Goal: Information Seeking & Learning: Get advice/opinions

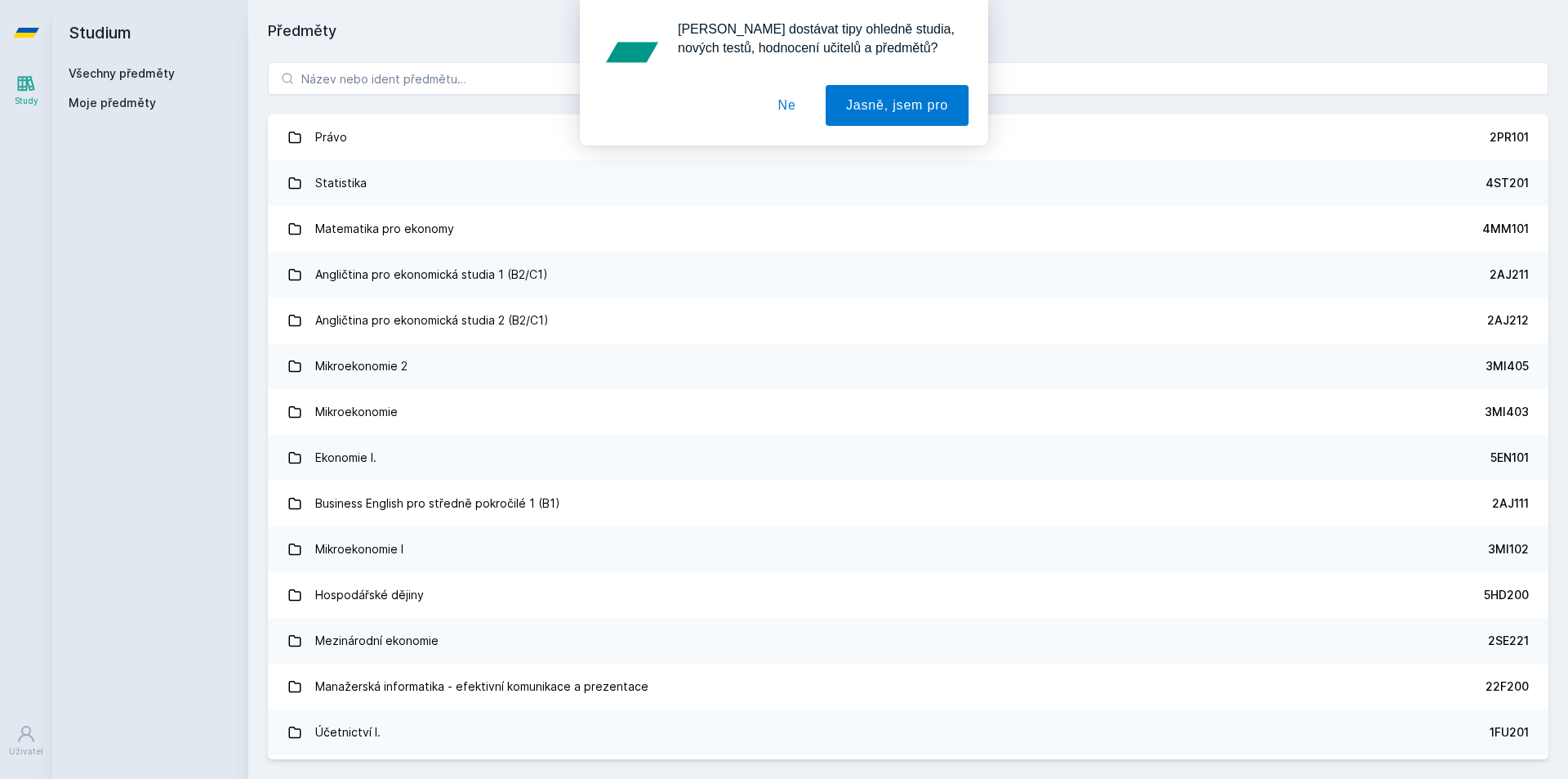
click at [397, 74] on div "[PERSON_NAME] dostávat tipy ohledně studia, nových testů, hodnocení učitelů a p…" at bounding box center [784, 72] width 1568 height 146
click at [871, 87] on button "Jasně, jsem pro" at bounding box center [897, 105] width 142 height 41
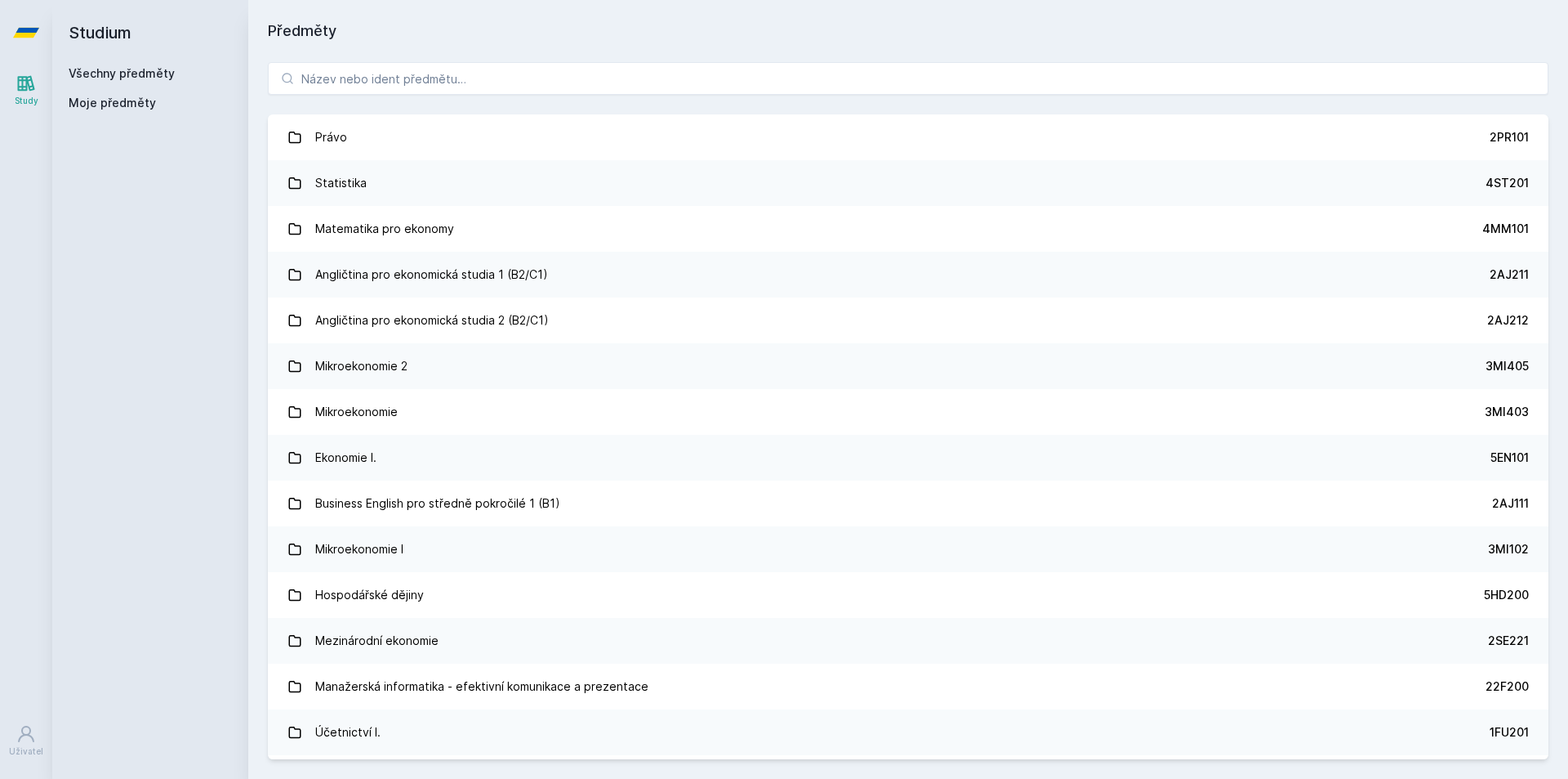
click at [583, 54] on div "[PERSON_NAME] dostávat tipy ohledně studia, nových testů, hodnocení učitelů a p…" at bounding box center [784, 72] width 1568 height 146
click at [583, 65] on input "search" at bounding box center [908, 78] width 1281 height 33
type input "statistika"
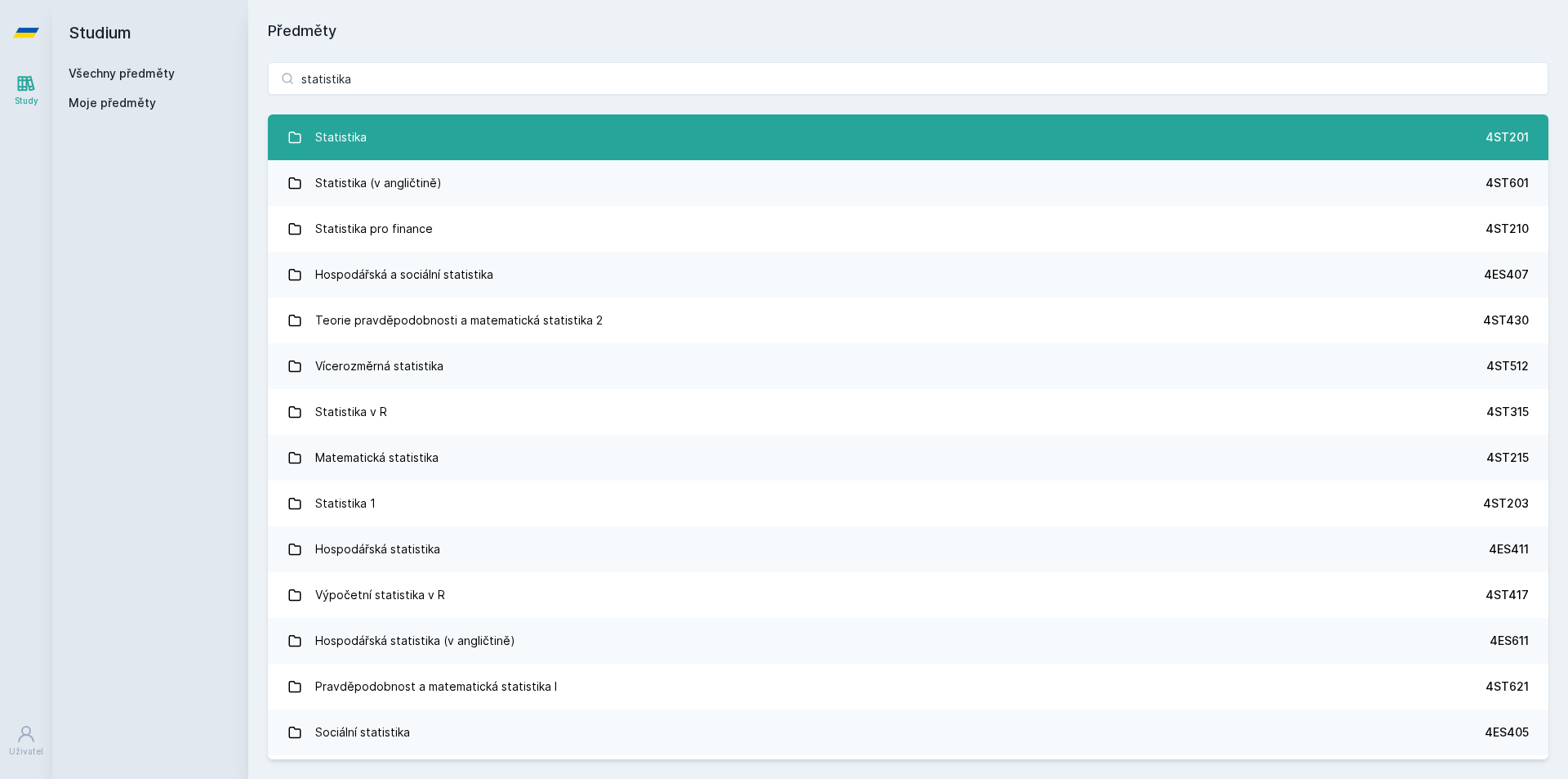
click at [395, 138] on link "Statistika 4ST201" at bounding box center [908, 138] width 1281 height 46
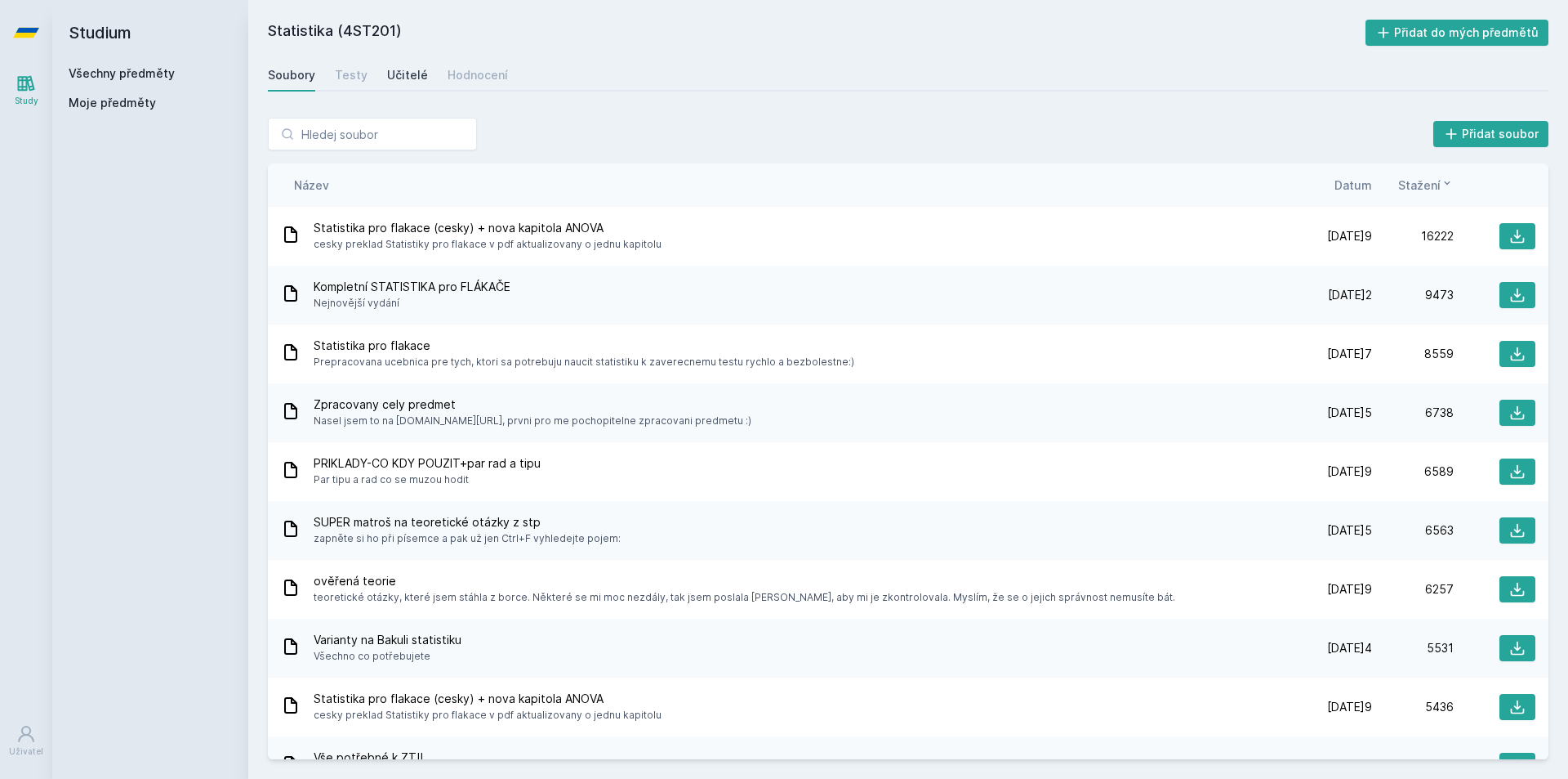
click at [403, 87] on link "Učitelé" at bounding box center [407, 74] width 41 height 33
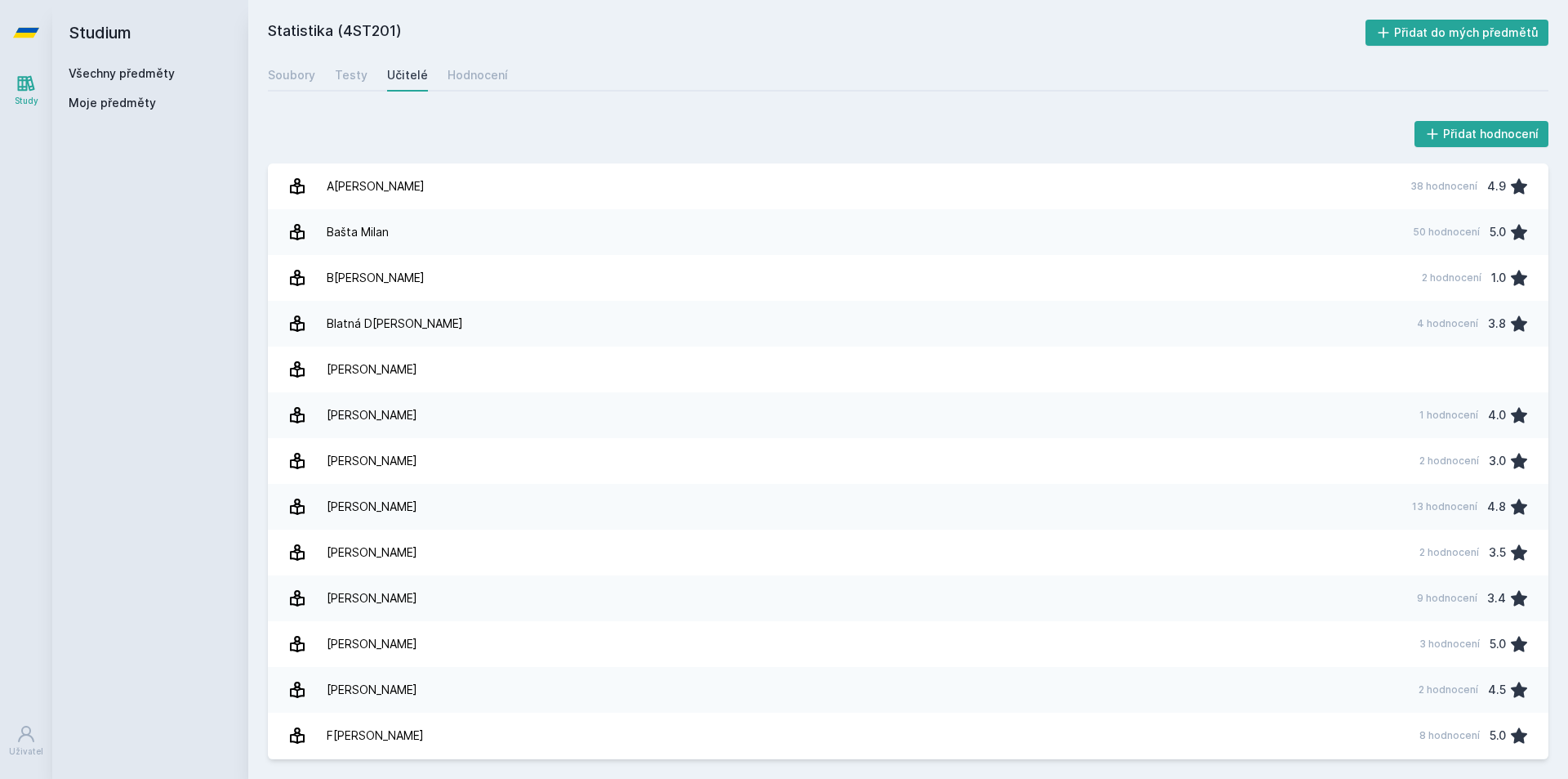
click at [508, 124] on div "Přidat hodnocení" at bounding box center [908, 134] width 1281 height 33
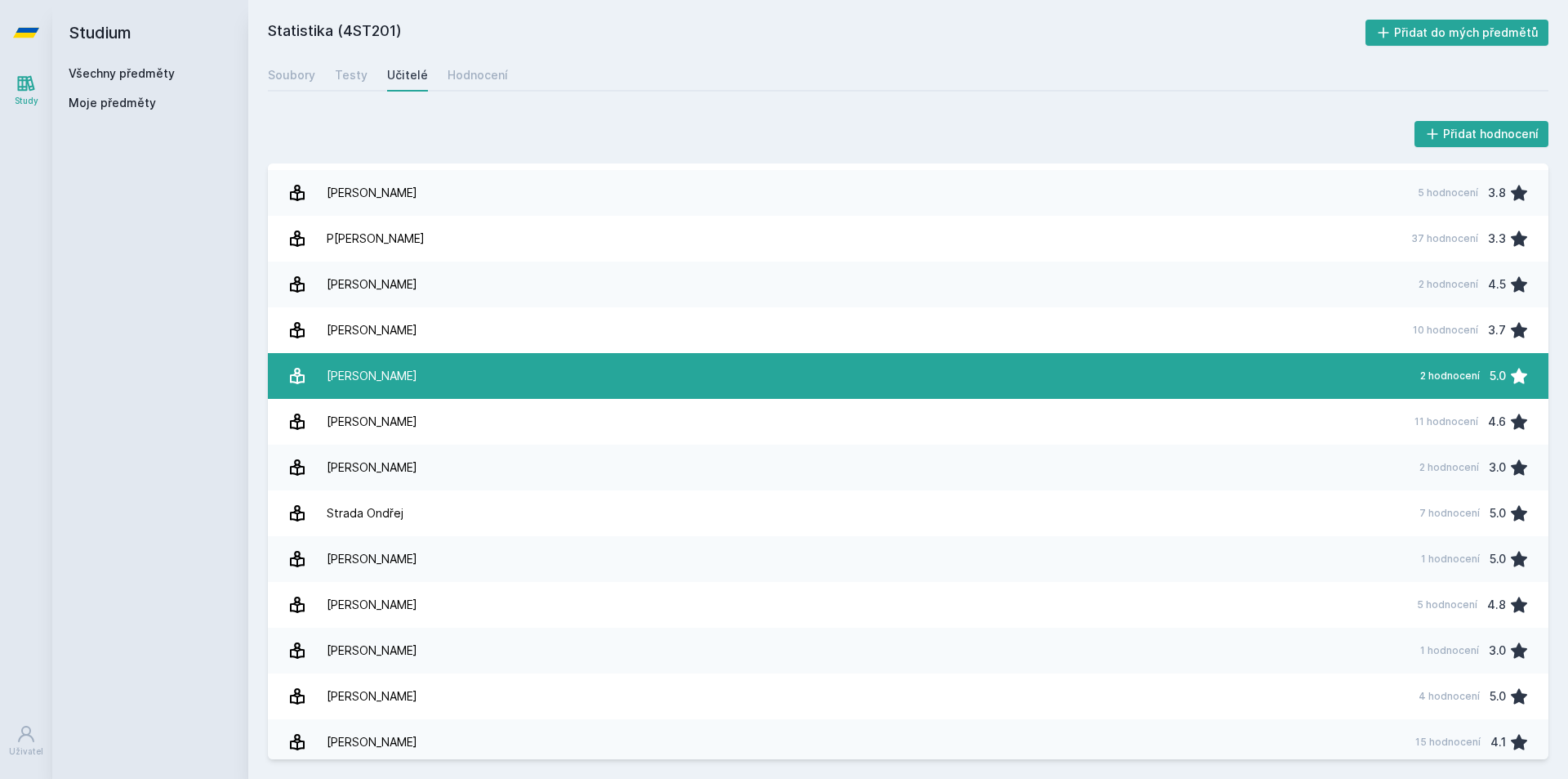
scroll to position [2043, 0]
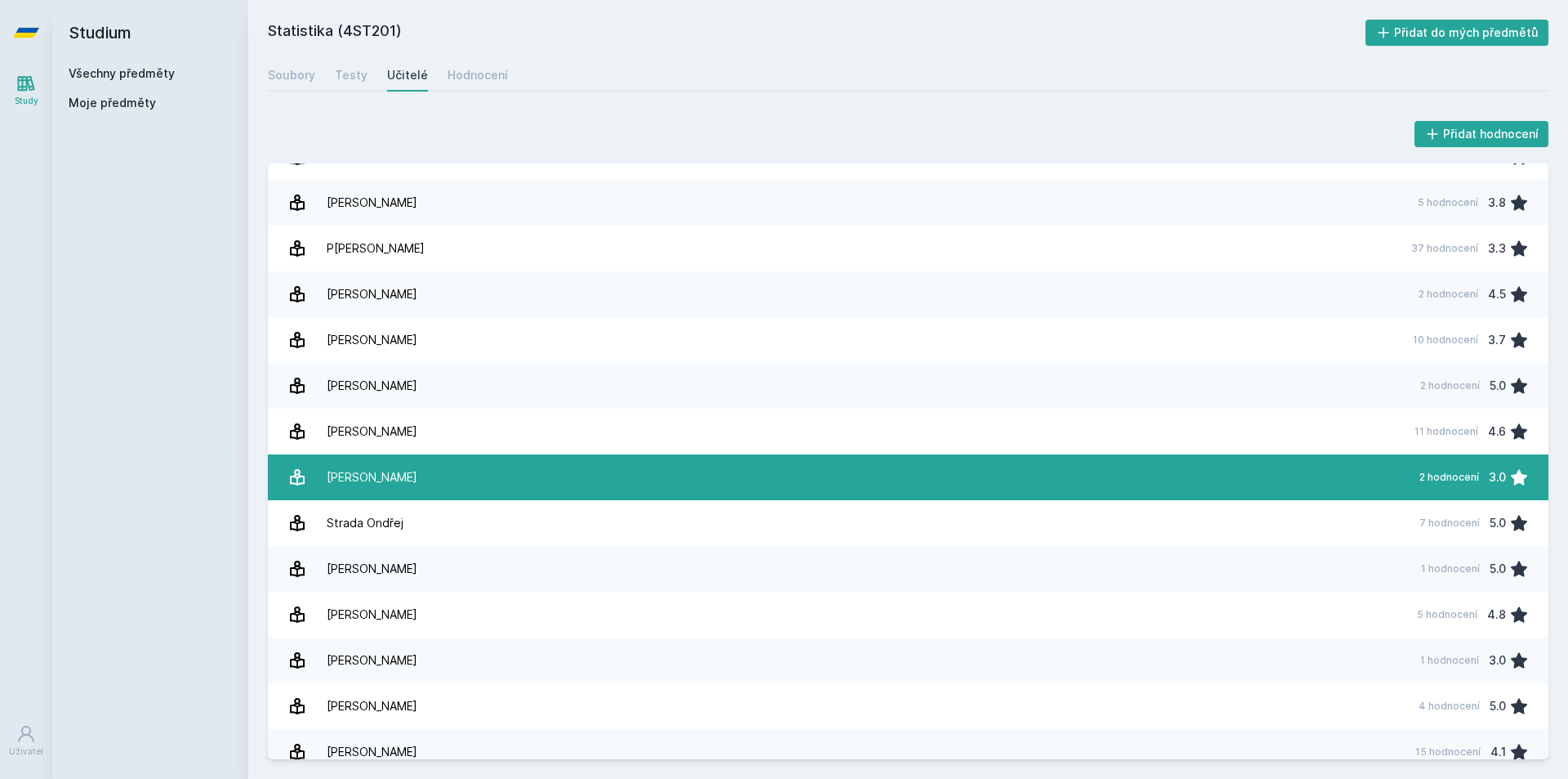
click at [410, 483] on link "S[PERSON_NAME] 2 hodnocení 3.0" at bounding box center [908, 477] width 1281 height 46
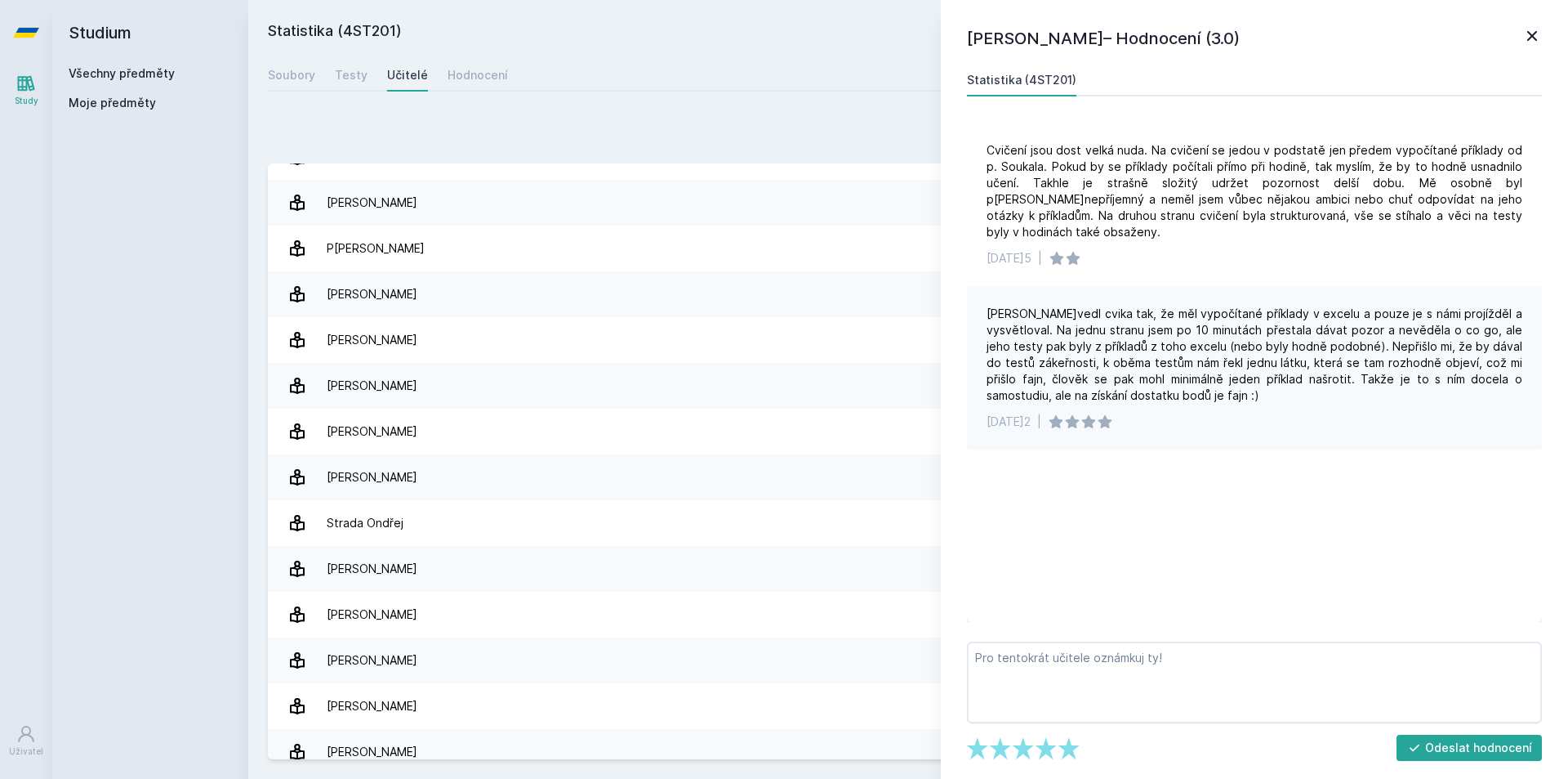
drag, startPoint x: 447, startPoint y: 96, endPoint x: 440, endPoint y: 103, distance: 9.9
click at [446, 96] on div "Statistika (4ST201) Přidat do mých předmětů [GEOGRAPHIC_DATA] Testy Učitelé Hod…" at bounding box center [908, 389] width 1281 height 739
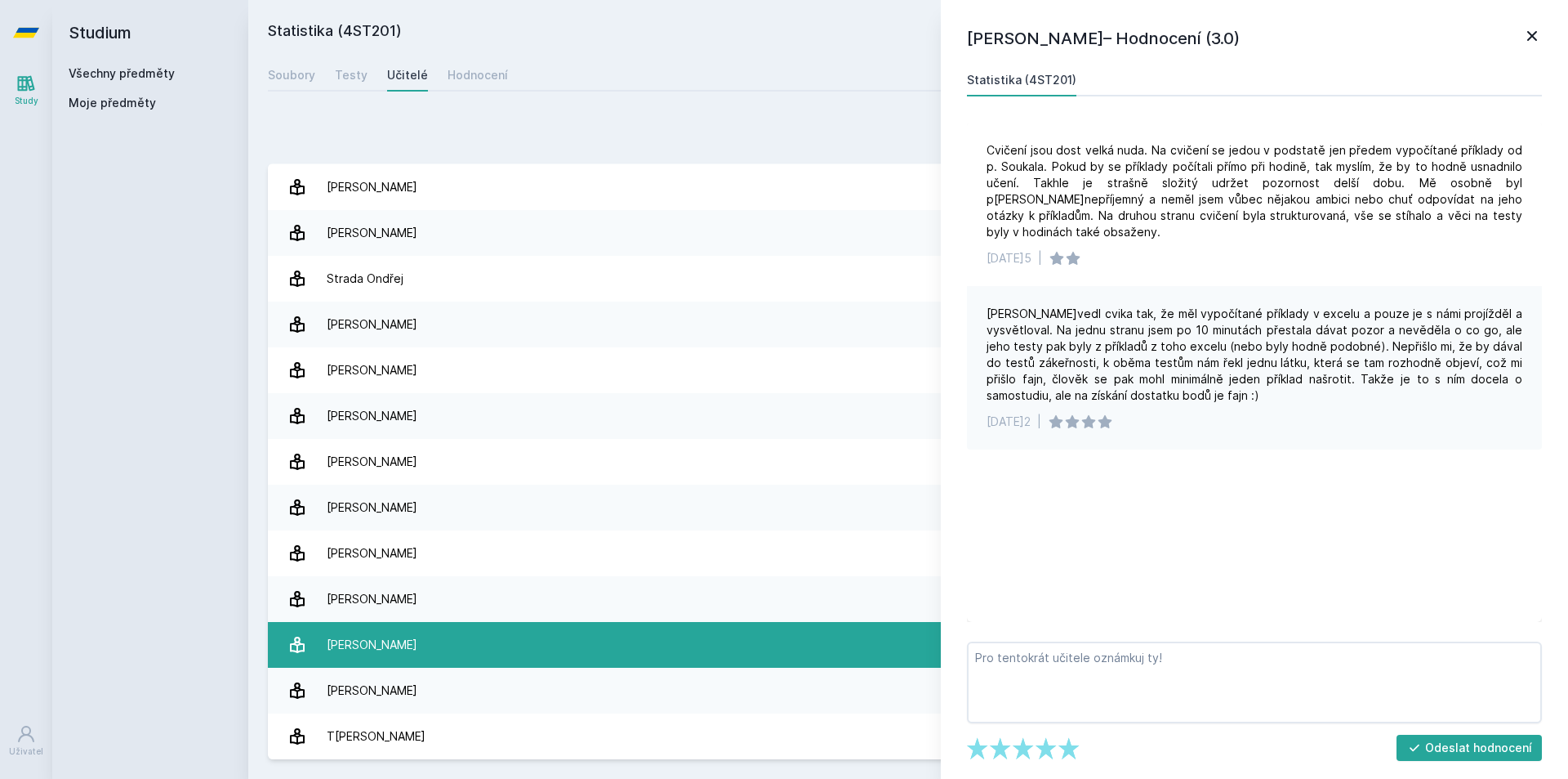
scroll to position [2288, 0]
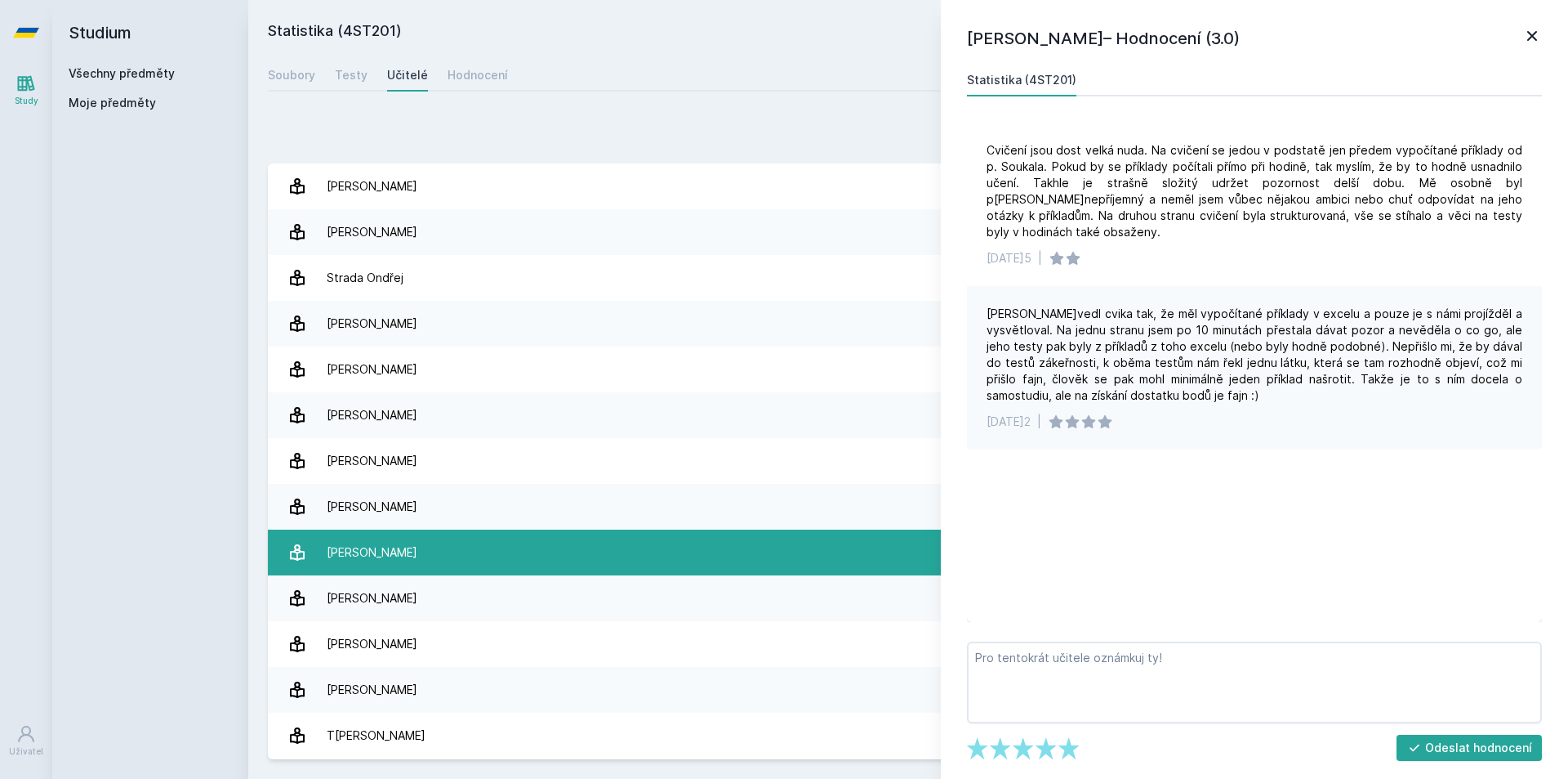
click at [444, 554] on link "[PERSON_NAME] 3 hodnocení 2.7" at bounding box center [908, 552] width 1281 height 46
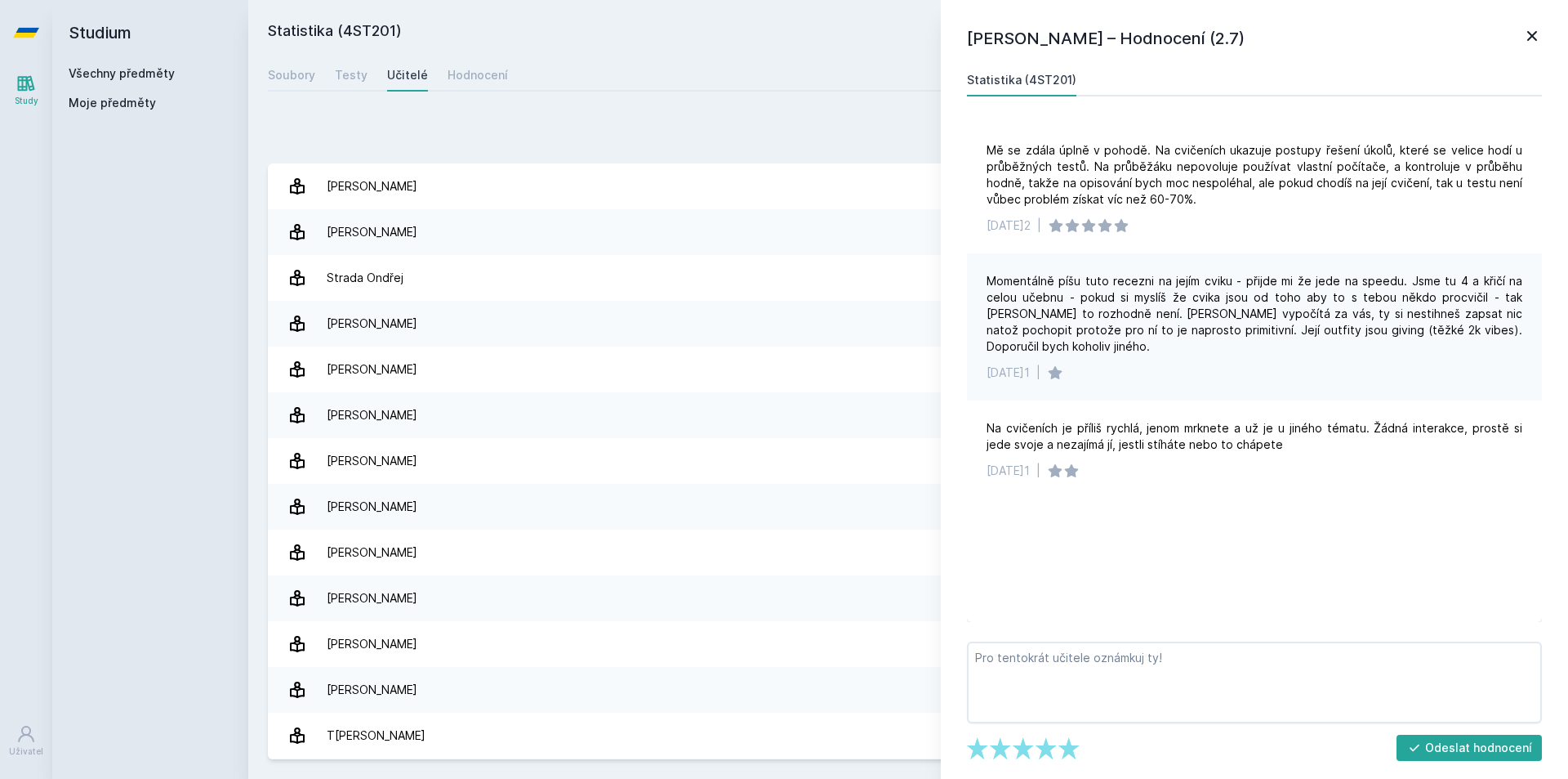
click at [39, 84] on link "Study" at bounding box center [26, 90] width 46 height 49
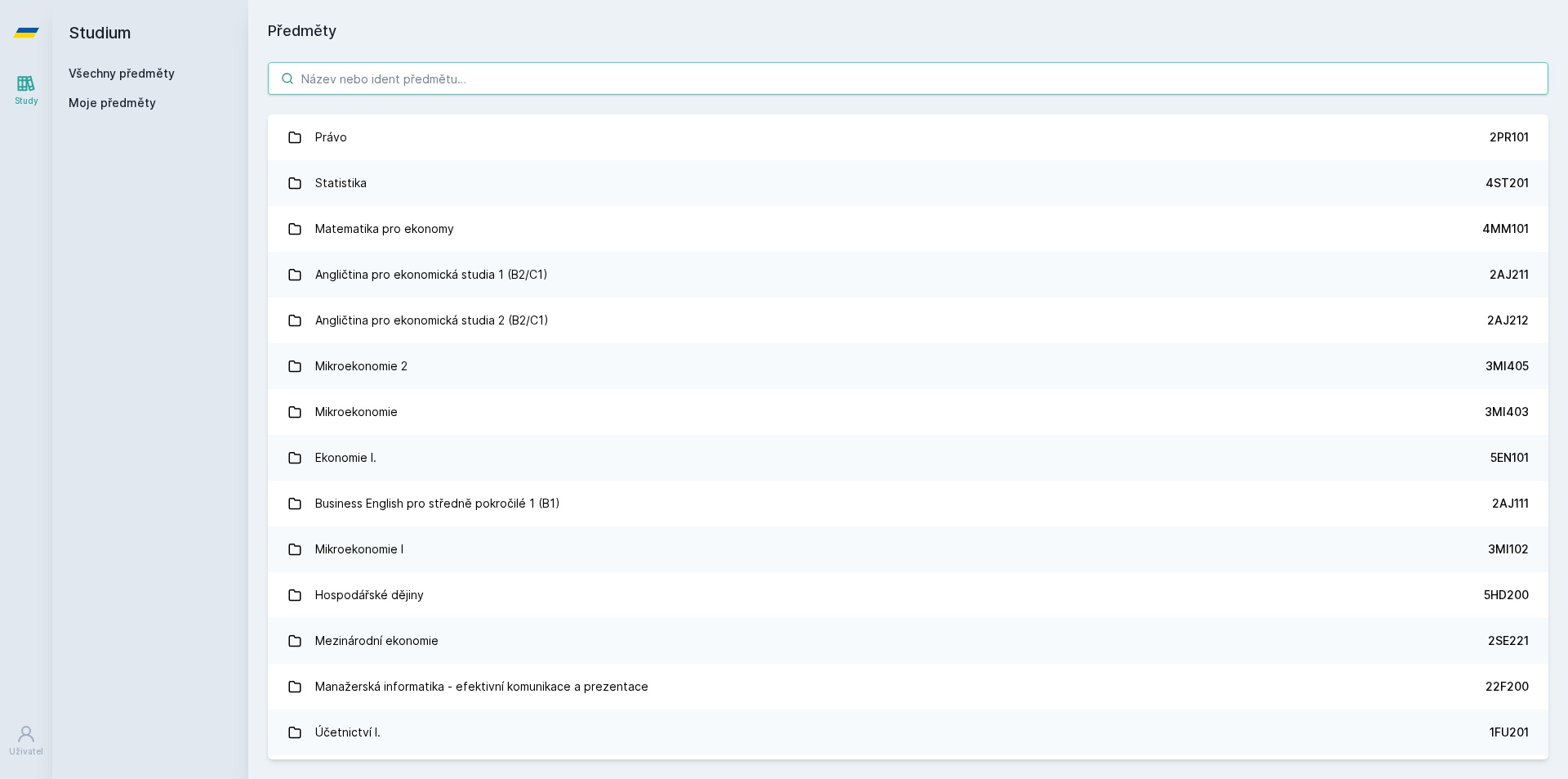
click at [512, 88] on input "search" at bounding box center [908, 78] width 1281 height 33
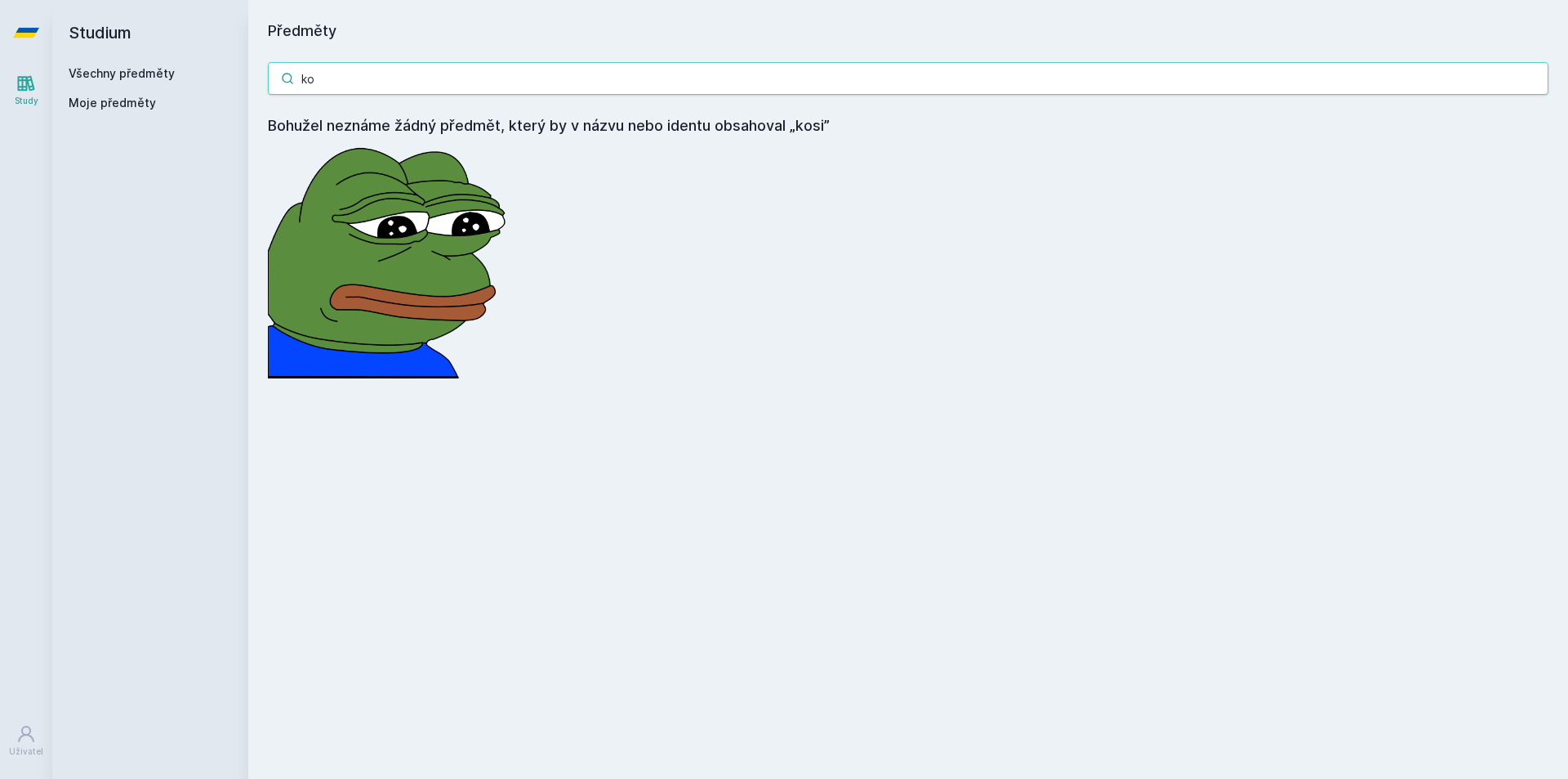
type input "k"
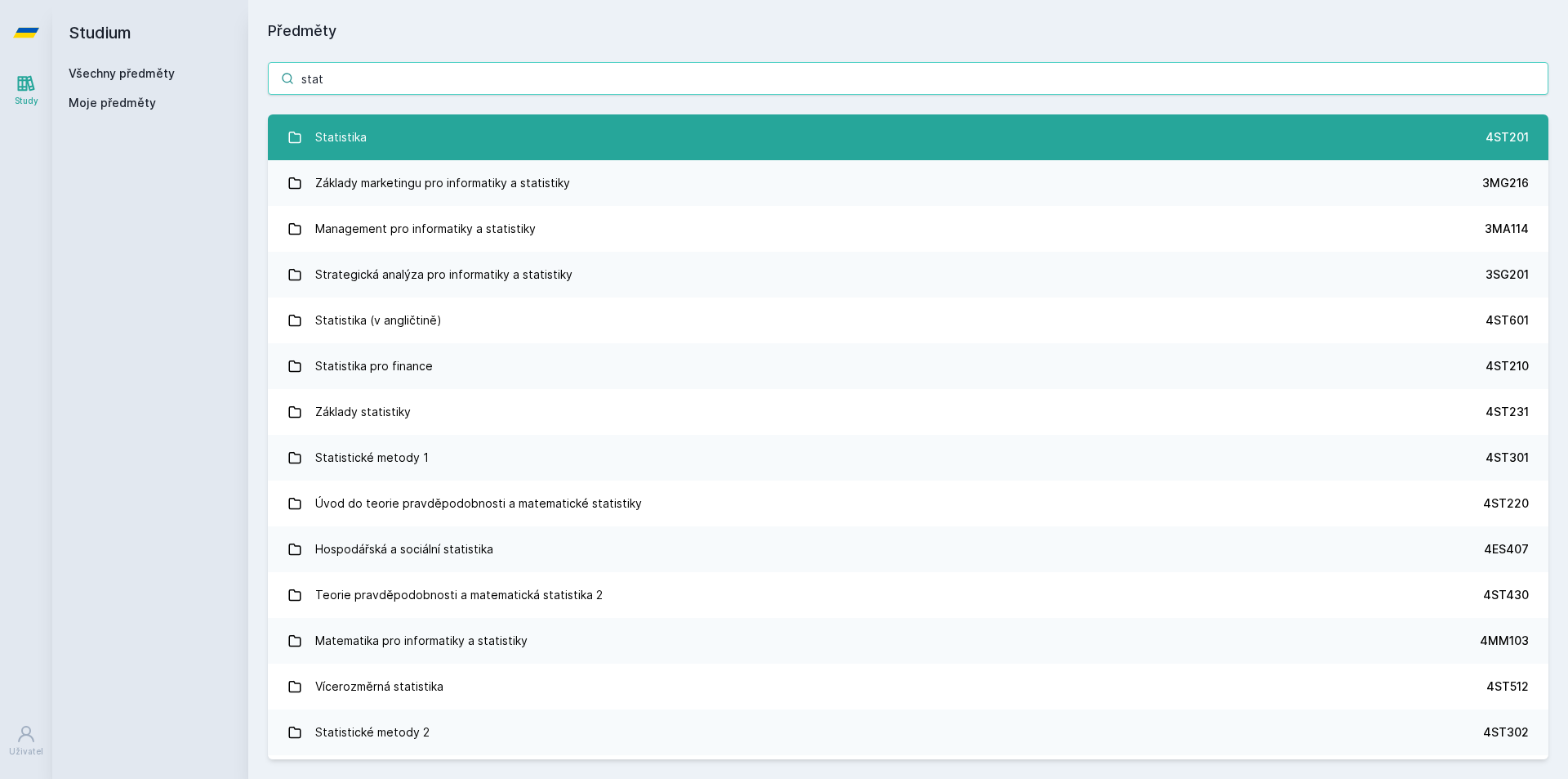
type input "stat"
click at [405, 139] on link "Statistika 4ST201" at bounding box center [908, 138] width 1281 height 46
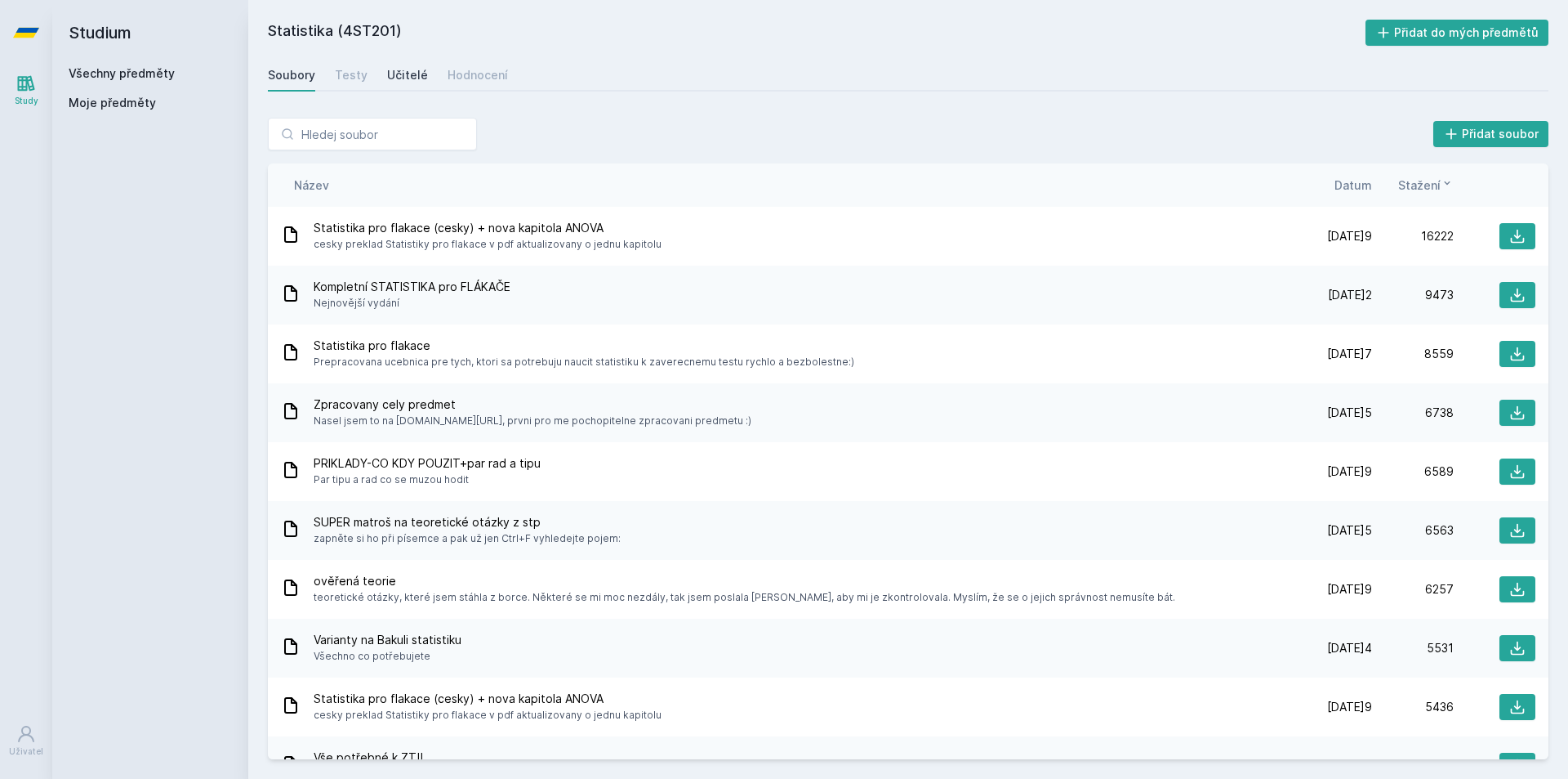
click at [412, 86] on link "Učitelé" at bounding box center [407, 74] width 41 height 33
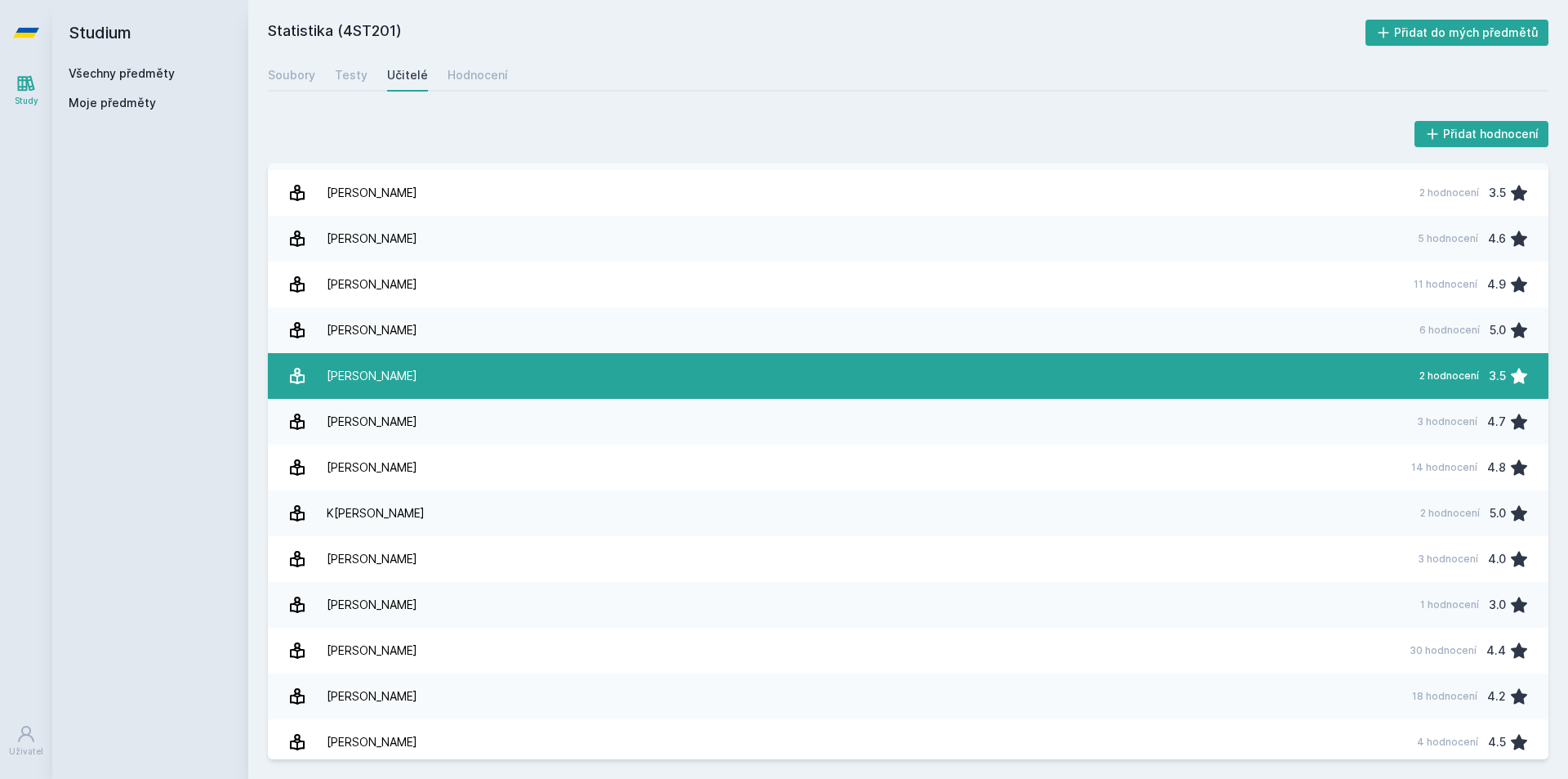
scroll to position [735, 0]
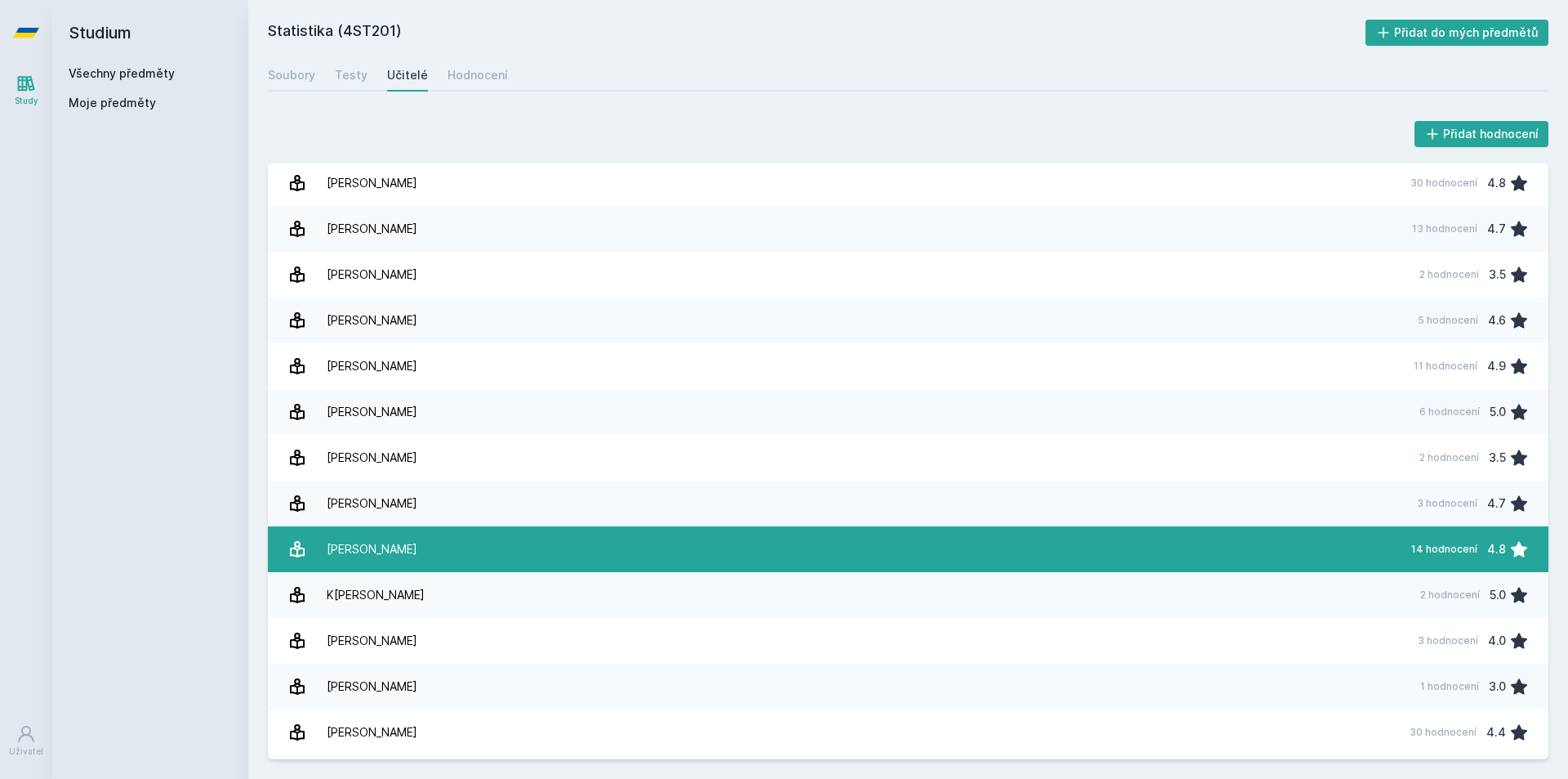
click at [430, 560] on link "K[PERSON_NAME] 14 hodnocení 4.8" at bounding box center [908, 549] width 1281 height 46
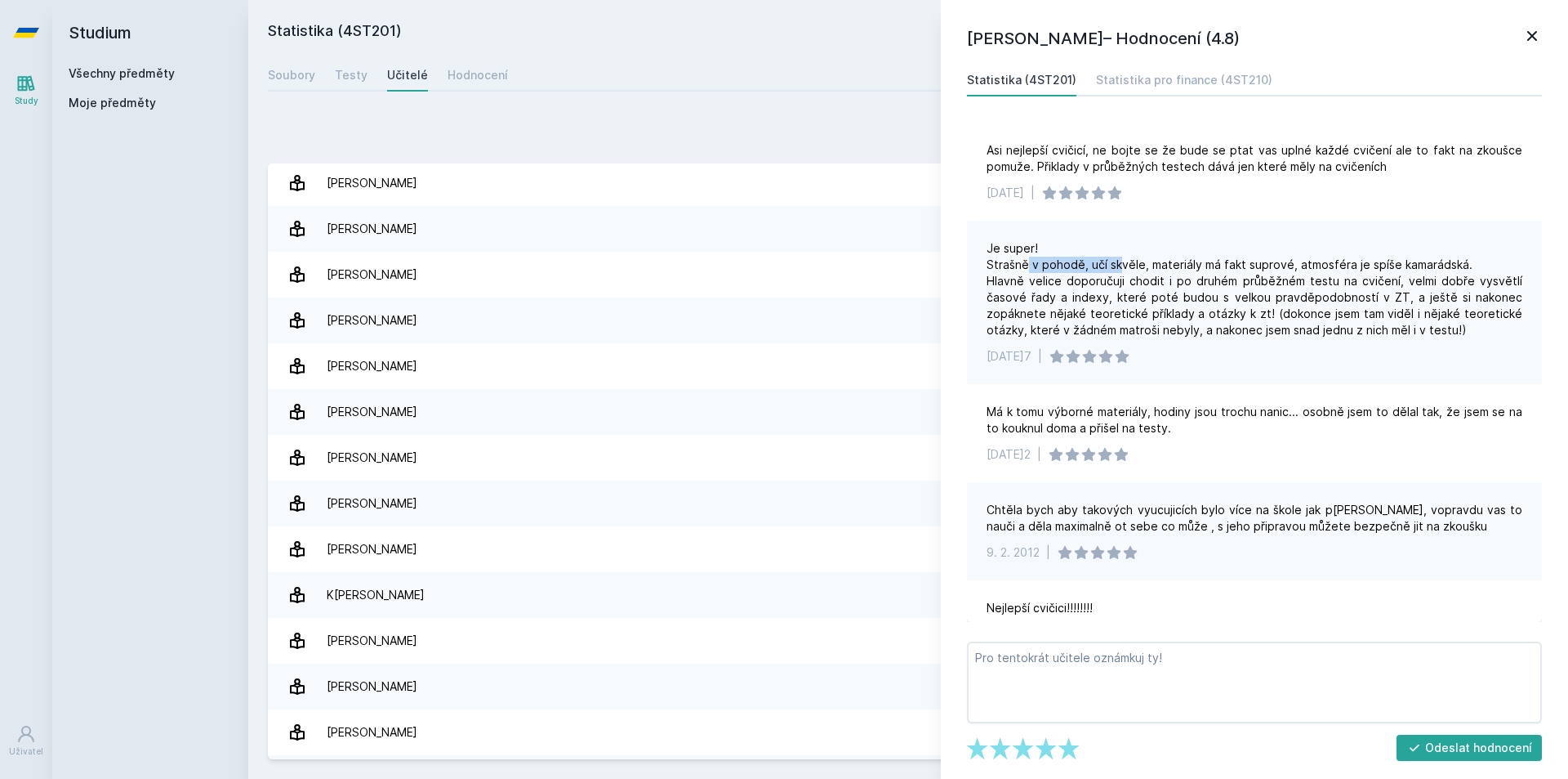
drag, startPoint x: 1027, startPoint y: 259, endPoint x: 1210, endPoint y: 269, distance: 183.3
click at [1204, 268] on div "Je super! Strašně v pohodě, učí skvěle, materiály má fakt suprové, atmosféra je…" at bounding box center [1254, 289] width 536 height 98
click at [1216, 269] on div "Je super! Strašně v pohodě, učí skvěle, materiály má fakt suprové, atmosféra je…" at bounding box center [1254, 289] width 536 height 98
